Goal: Obtain resource: Download file/media

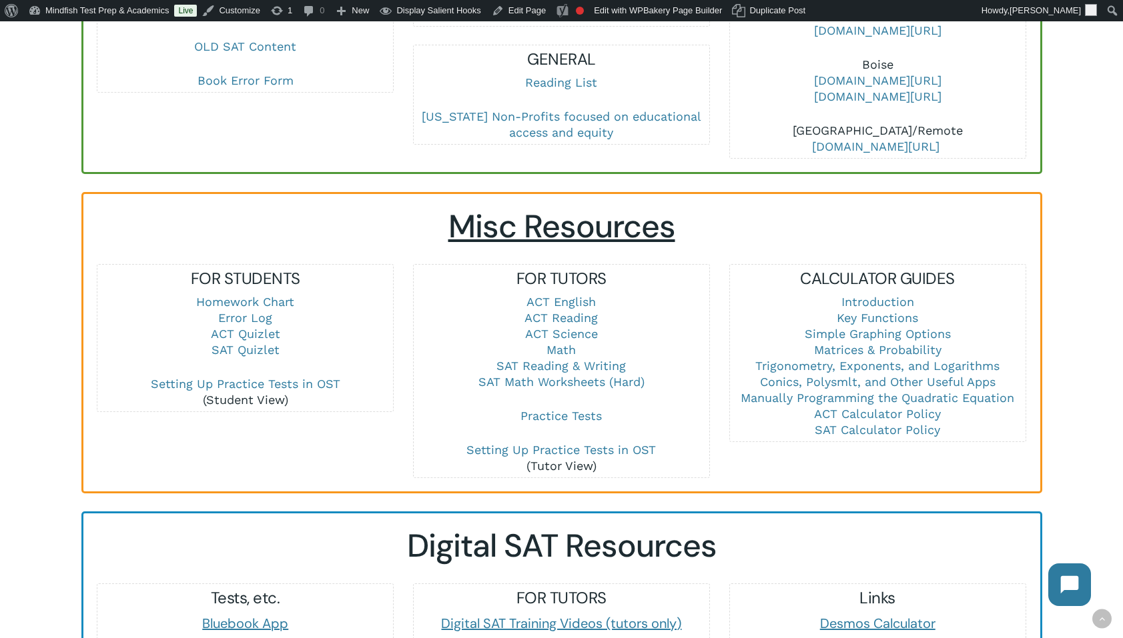
scroll to position [999, 0]
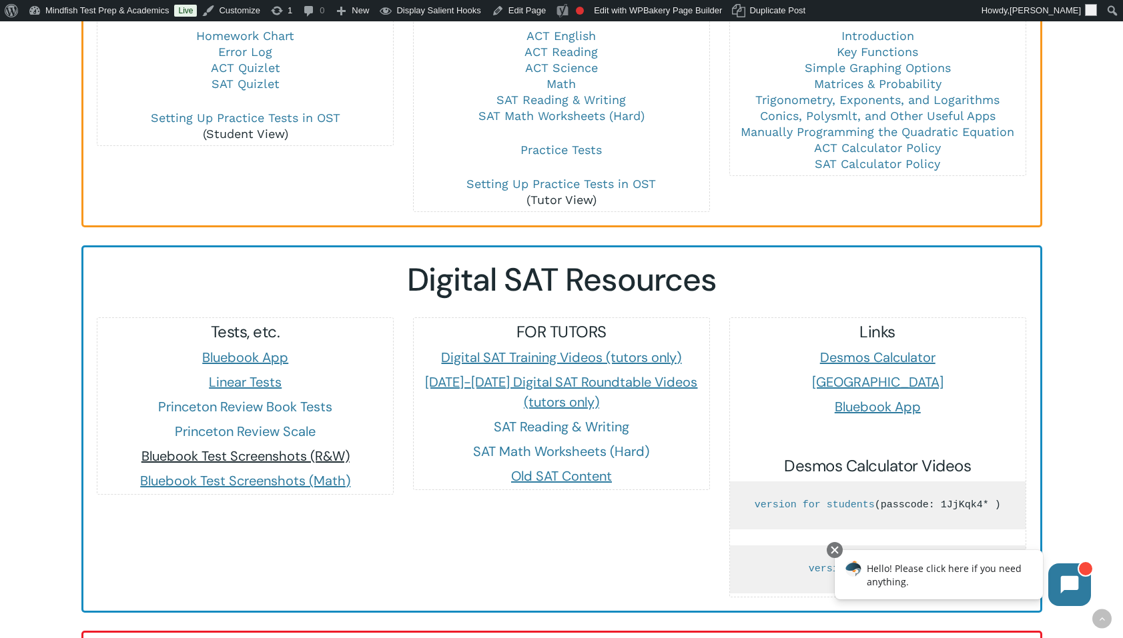
click at [232, 448] on span "Bluebook Test Screenshots (R&W)" at bounding box center [245, 456] width 208 height 17
click at [256, 472] on span "Bluebook Test Screenshots (Math)" at bounding box center [245, 480] width 210 height 17
